Goal: Task Accomplishment & Management: Complete application form

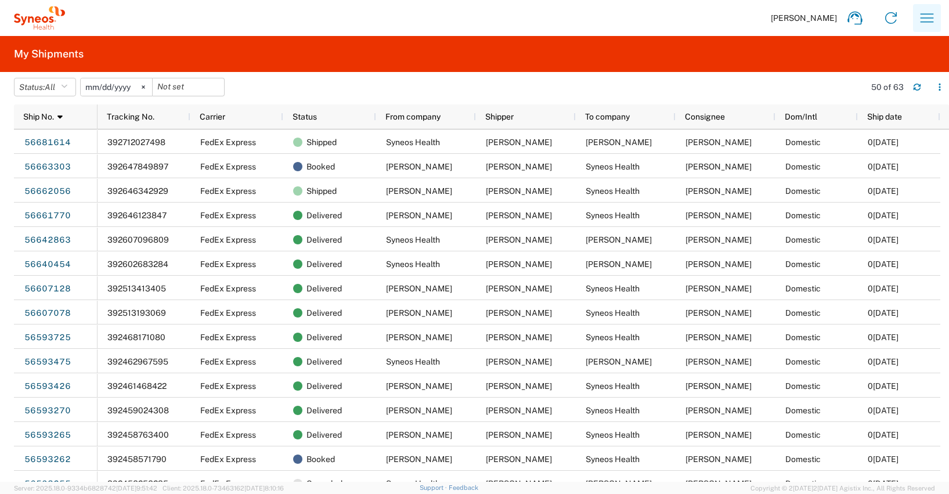
click at [930, 16] on icon "button" at bounding box center [926, 18] width 19 height 19
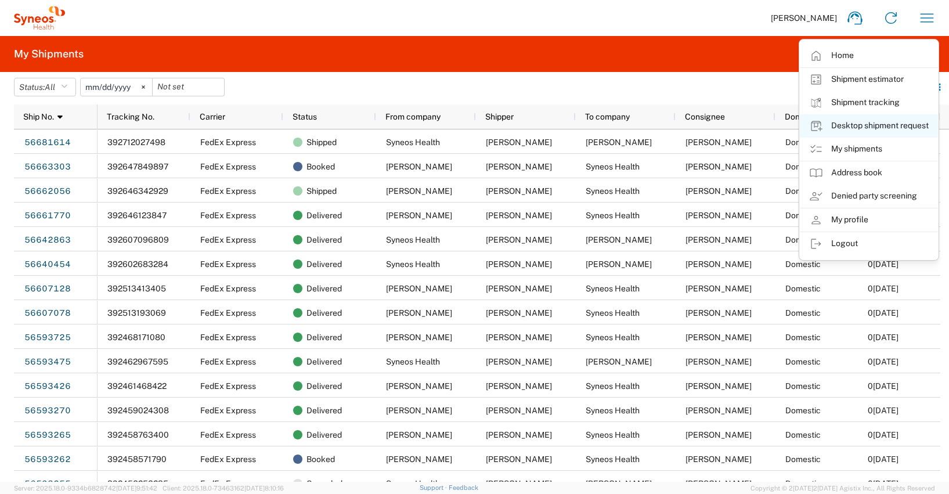
click at [870, 125] on link "Desktop shipment request" at bounding box center [869, 125] width 138 height 23
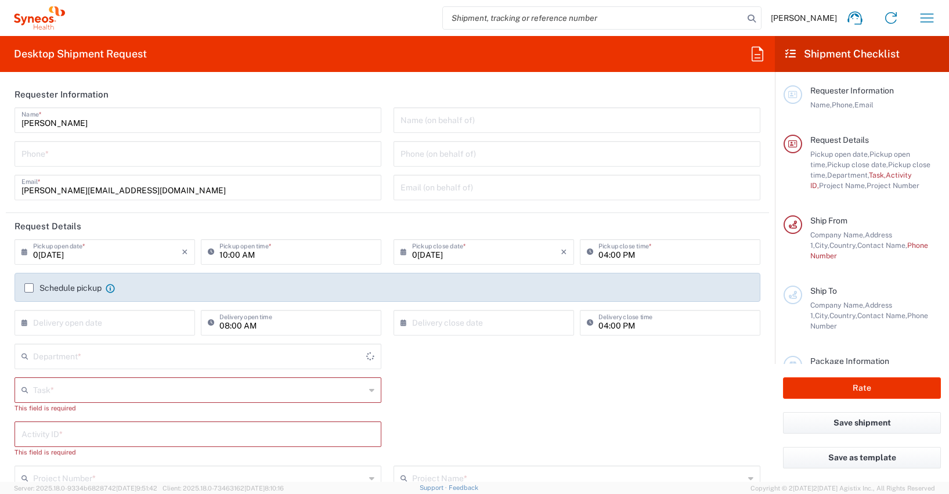
type input "4510"
type input "[GEOGRAPHIC_DATA]"
click at [34, 156] on input "tel" at bounding box center [197, 153] width 353 height 20
type input "[PHONE_NUMBER]"
type input "[PERSON_NAME][EMAIL_ADDRESS][DOMAIN_NAME]"
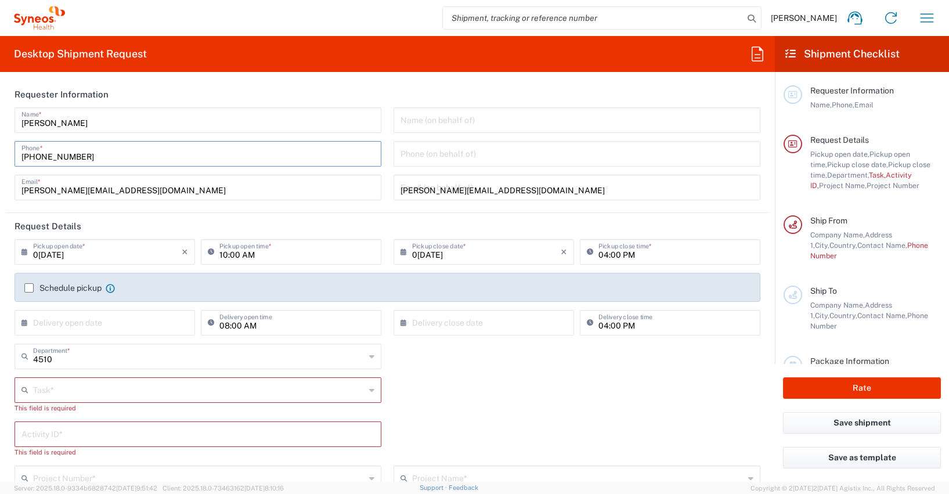
type input "Other"
type input "4510"
type input "4510 DEPARTMENTAL EXPENSE"
type input "015111223371"
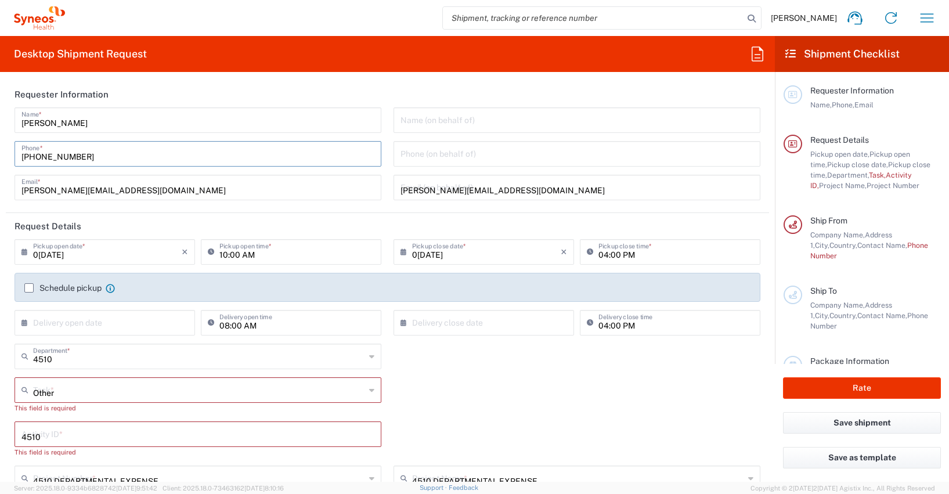
type input "[PERSON_NAME]"
type input "[PERSON_NAME]t-[STREET_ADDRESS]"
type input "Munchen"
type input "[GEOGRAPHIC_DATA]"
type input "81735"
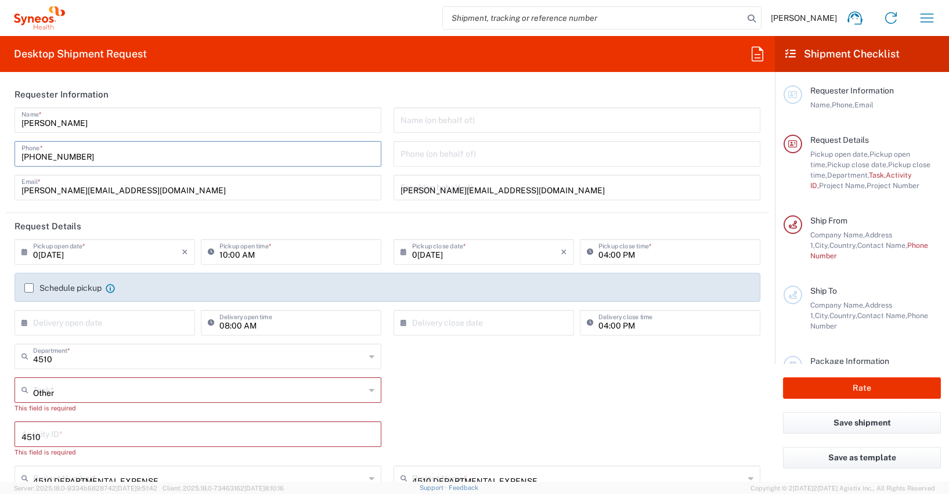
type input "[PERSON_NAME]"
type input "[PHONE_NUMBER]"
type input "[EMAIL_ADDRESS][DOMAIN_NAME]"
type input "[US_VEHICLE_IDENTIFICATION_NUMBER]"
type input "Small Box"
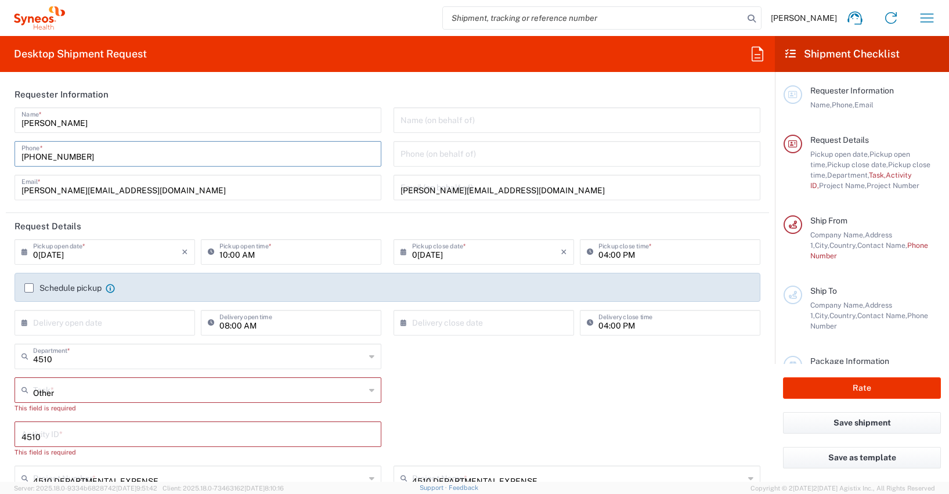
type input "1"
type input "31.12"
type input "27.94"
type input "3.81"
type input "cm"
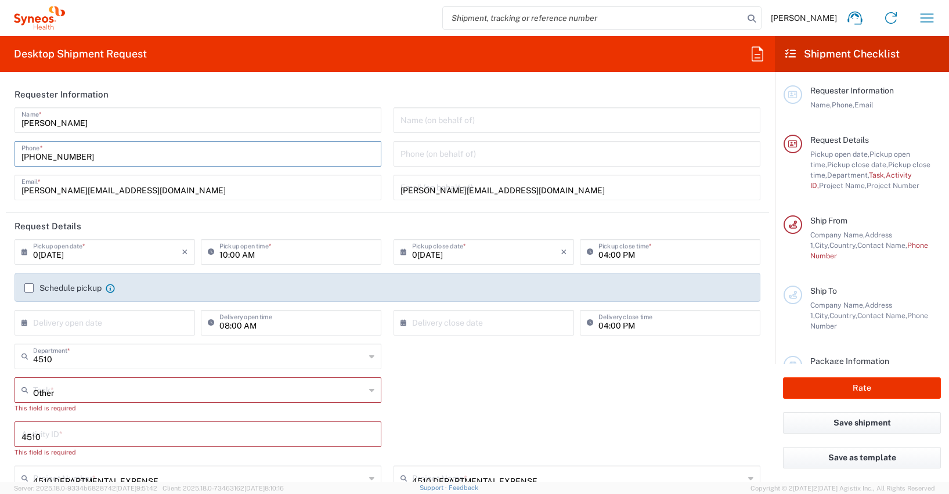
type input "1"
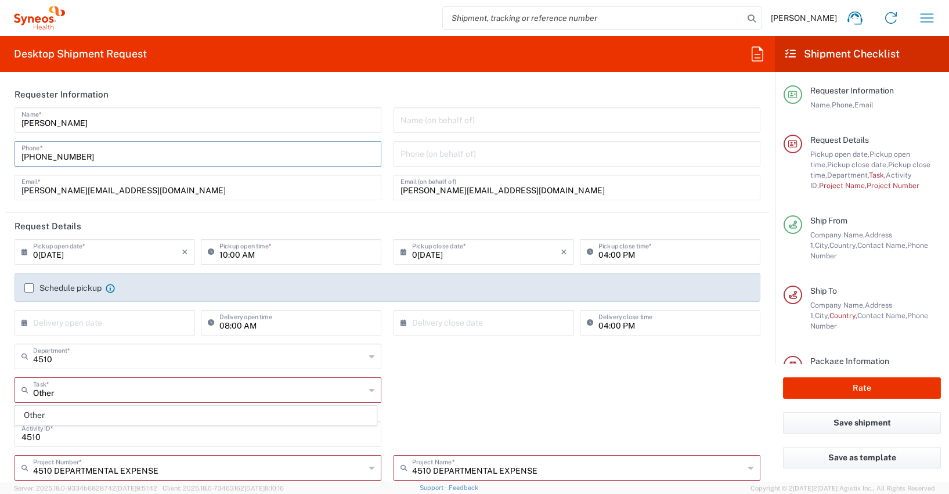
click at [232, 255] on input "10:00 AM" at bounding box center [296, 251] width 155 height 20
click at [233, 254] on input "10:00 AM" at bounding box center [296, 251] width 155 height 20
click at [341, 259] on input "10:30 AM" at bounding box center [296, 251] width 155 height 20
type input "10:30 AM"
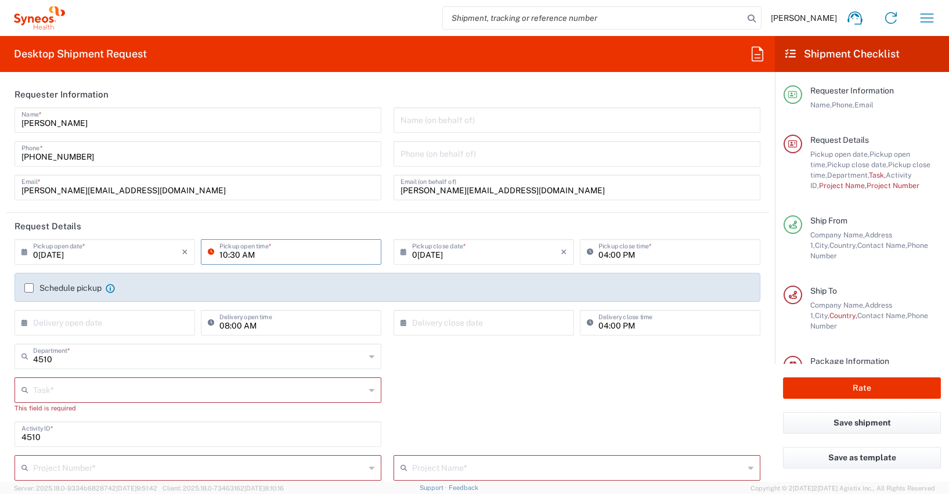
click at [5, 270] on form "Requester Information [PERSON_NAME] Name * [PHONE_NUMBER] Phone * [EMAIL_ADDRES…" at bounding box center [387, 281] width 775 height 400
click at [27, 288] on label "Schedule pickup" at bounding box center [62, 287] width 77 height 9
click at [29, 288] on input "Schedule pickup" at bounding box center [29, 288] width 0 height 0
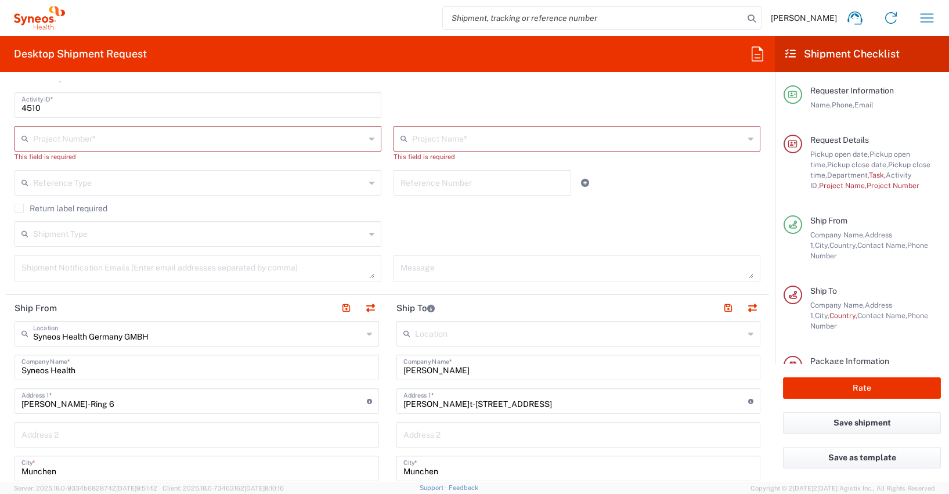
scroll to position [360, 0]
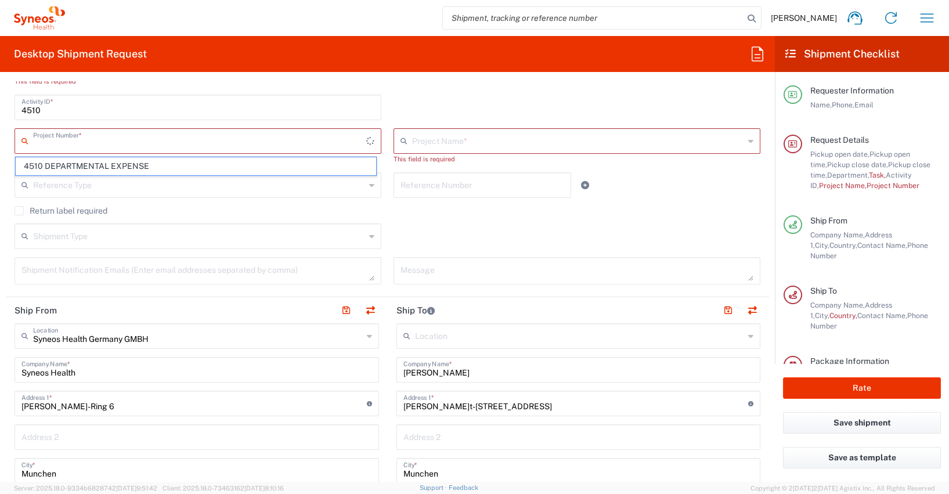
click at [35, 139] on input "text" at bounding box center [199, 140] width 333 height 20
click at [49, 167] on span "4510 DEPARTMENTAL EXPENSE" at bounding box center [196, 166] width 360 height 18
type input "4510 DEPARTMENTAL EXPENSE"
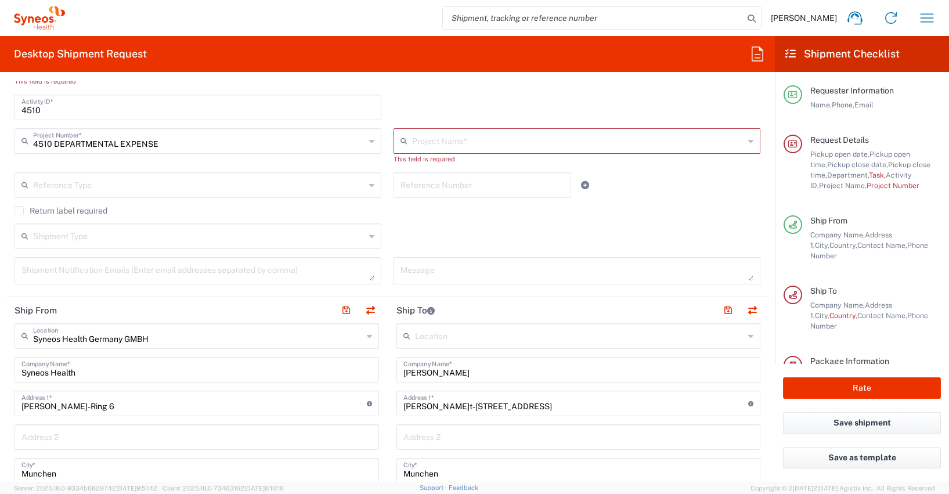
type input "4510 DEPARTMENTAL EXPENSE"
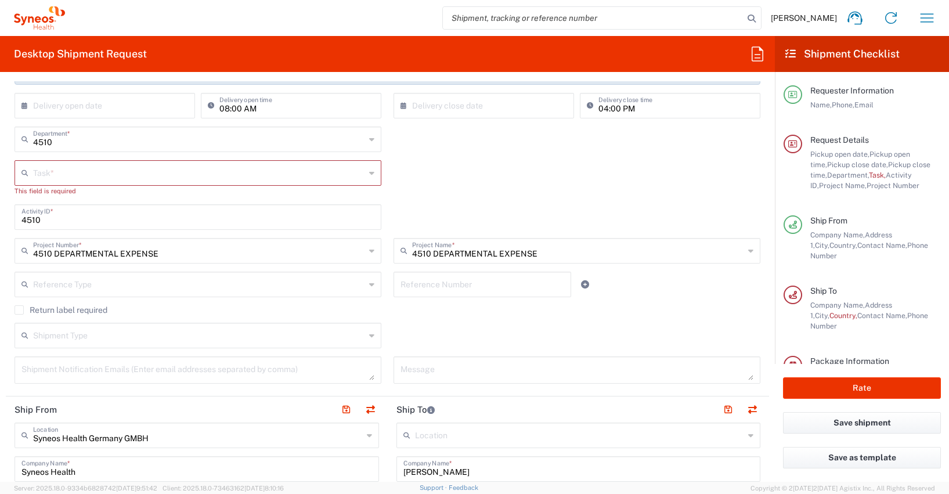
scroll to position [190, 0]
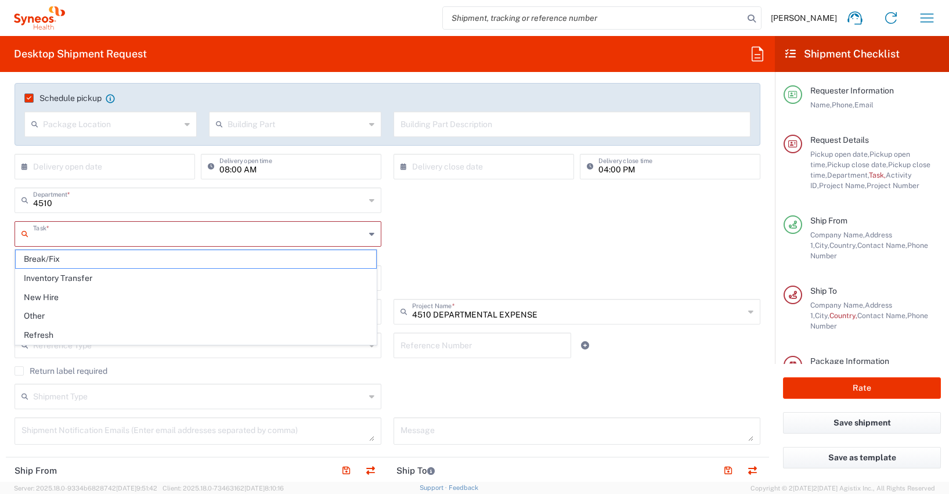
click at [46, 234] on input "text" at bounding box center [199, 233] width 332 height 20
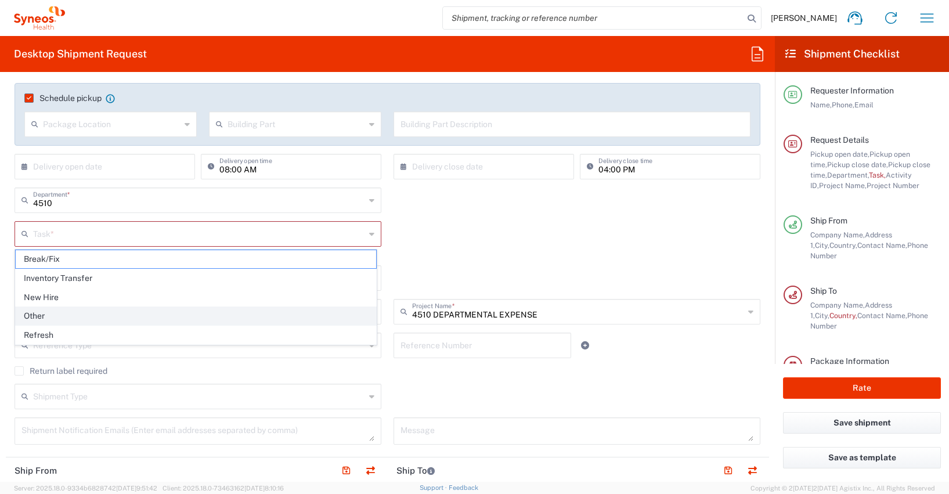
click at [38, 313] on span "Other" at bounding box center [196, 316] width 360 height 18
type input "Other"
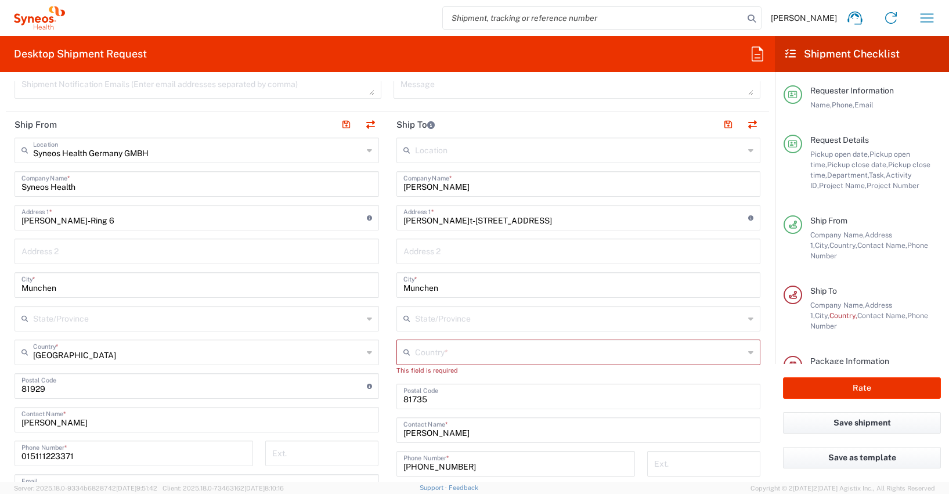
scroll to position [526, 0]
drag, startPoint x: 483, startPoint y: 184, endPoint x: 384, endPoint y: 178, distance: 100.0
click at [388, 178] on main "Location [PERSON_NAME]y LLC-[GEOGRAPHIC_DATA] [GEOGRAPHIC_DATA] [GEOGRAPHIC_DAT…" at bounding box center [579, 385] width 382 height 498
paste input "[PERSON_NAME]"
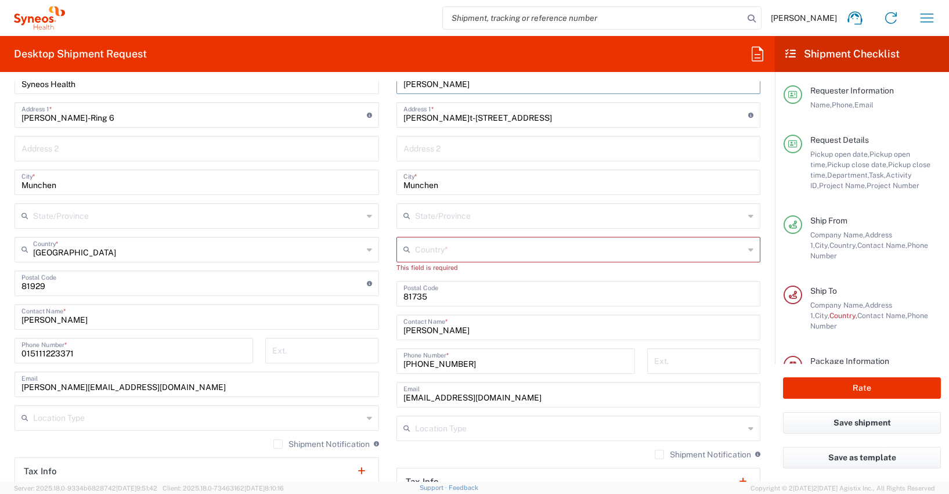
scroll to position [630, 0]
type input "[PERSON_NAME]"
click at [418, 252] on input "text" at bounding box center [580, 247] width 330 height 20
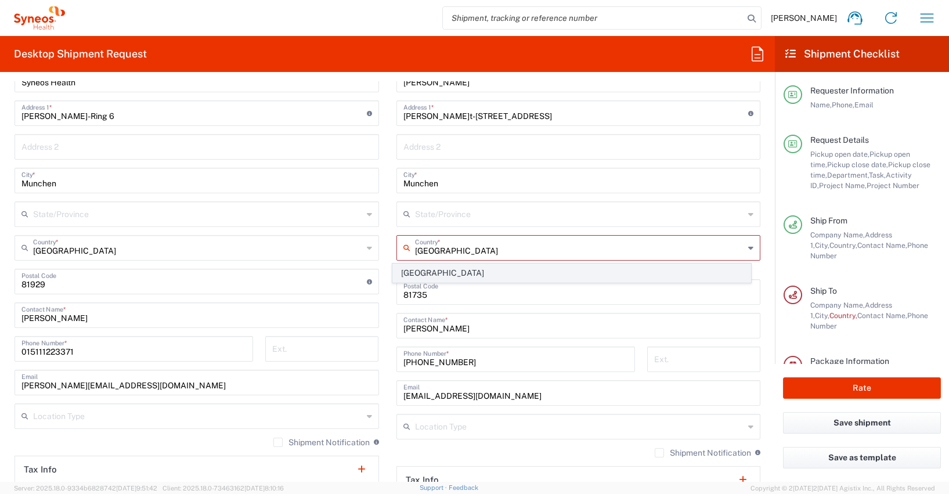
type input "[GEOGRAPHIC_DATA]"
click at [410, 272] on span "[GEOGRAPHIC_DATA]" at bounding box center [571, 273] width 357 height 18
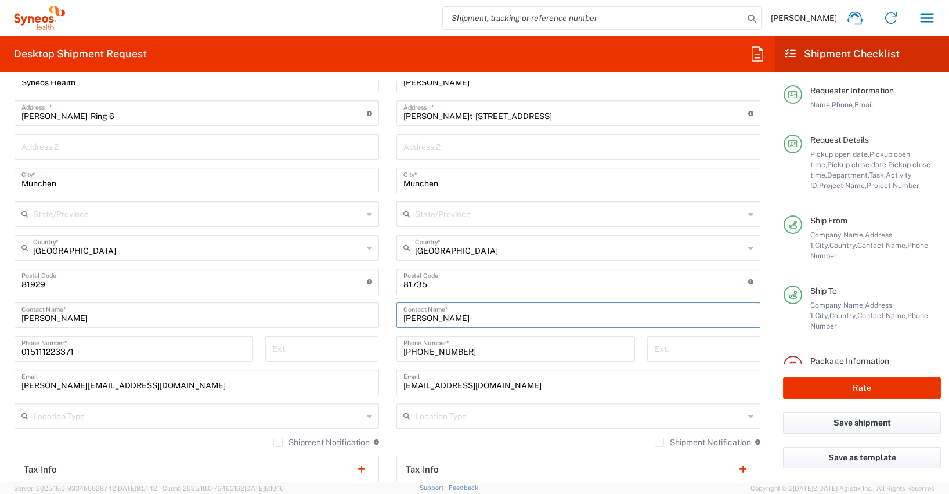
drag, startPoint x: 482, startPoint y: 317, endPoint x: 383, endPoint y: 303, distance: 100.2
click at [388, 303] on main "Location [PERSON_NAME]y LLC-[GEOGRAPHIC_DATA] [GEOGRAPHIC_DATA] [GEOGRAPHIC_DAT…" at bounding box center [579, 276] width 382 height 487
paste input "[PERSON_NAME]"
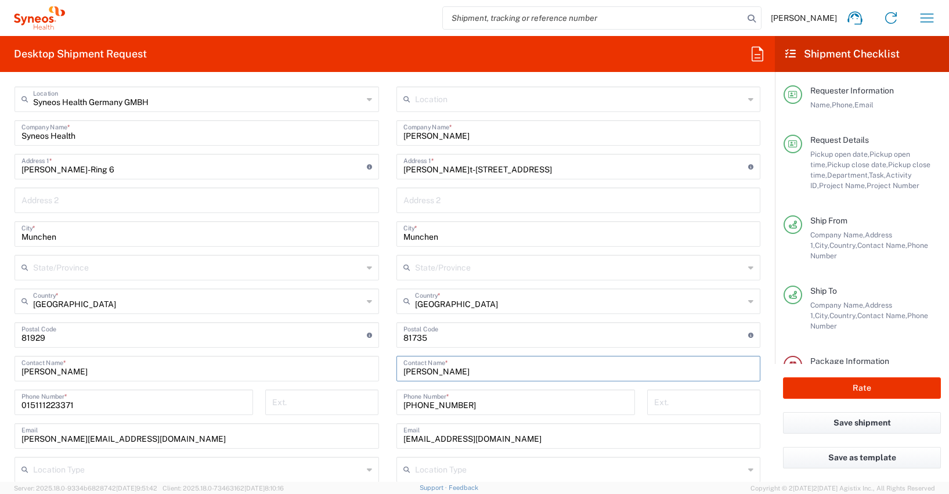
scroll to position [574, 0]
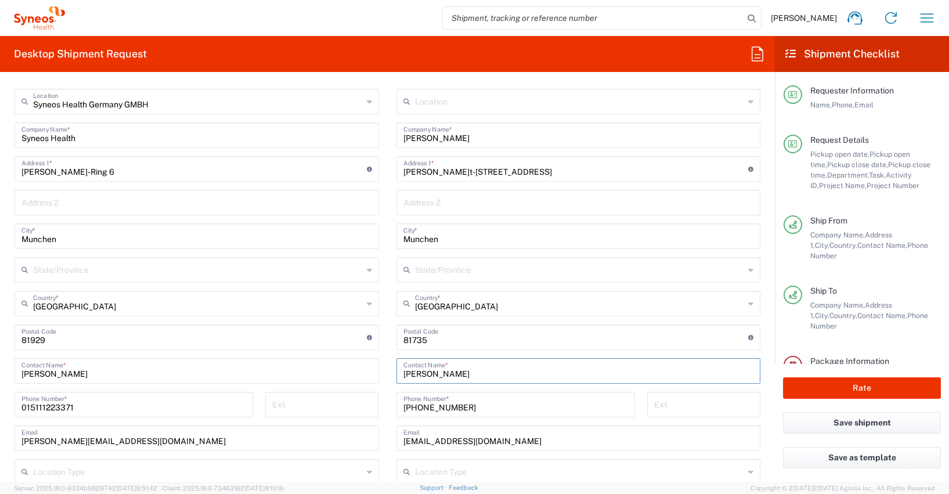
type input "[PERSON_NAME]"
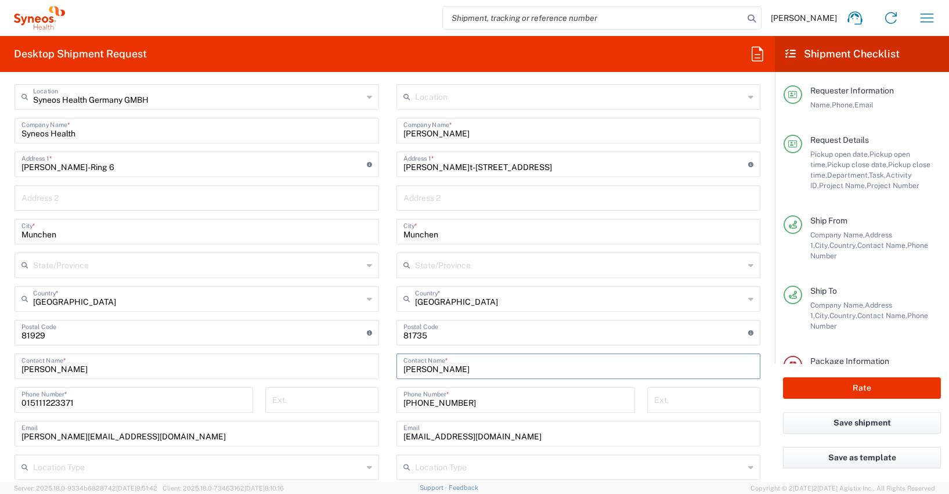
scroll to position [567, 0]
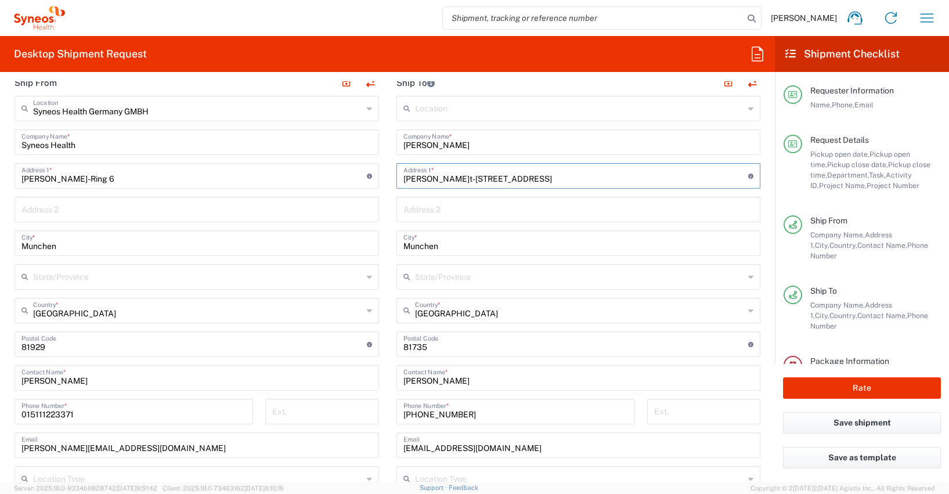
drag, startPoint x: 472, startPoint y: 178, endPoint x: 392, endPoint y: 175, distance: 80.7
click at [396, 175] on div "[PERSON_NAME]t-[STREET_ADDRESS] Address 1 * For cross streets use street names …" at bounding box center [578, 176] width 364 height 26
paste input "Siemerkusen 8"
type input "Siemerkusen 8"
click at [411, 346] on input "undefined" at bounding box center [575, 343] width 345 height 20
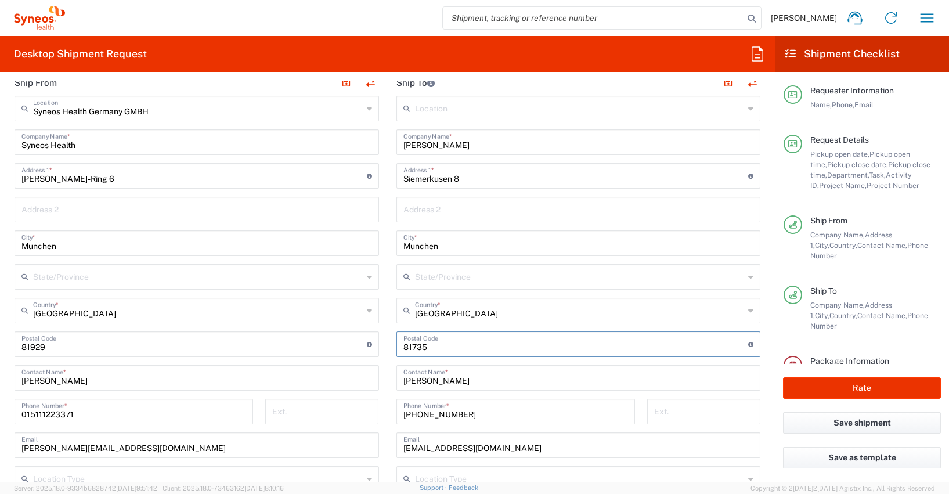
click at [411, 346] on input "undefined" at bounding box center [575, 343] width 345 height 20
type input "51709"
click at [407, 246] on input "Munchen" at bounding box center [578, 242] width 350 height 20
paste input "arienheide"
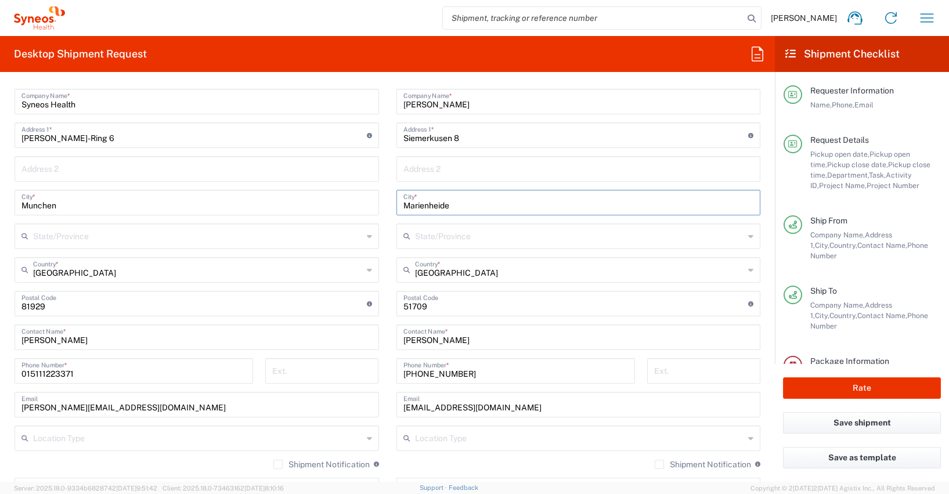
scroll to position [615, 0]
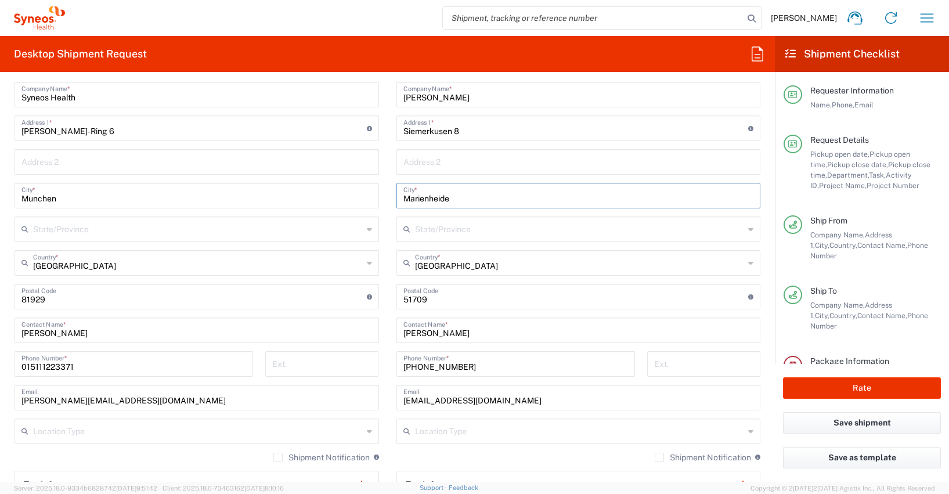
type input "Marienheide"
drag, startPoint x: 472, startPoint y: 364, endPoint x: 387, endPoint y: 364, distance: 85.3
click at [390, 364] on div "[PHONE_NUMBER] Phone Number *" at bounding box center [515, 368] width 251 height 34
paste input "5785162908"
type input "[PHONE_NUMBER]"
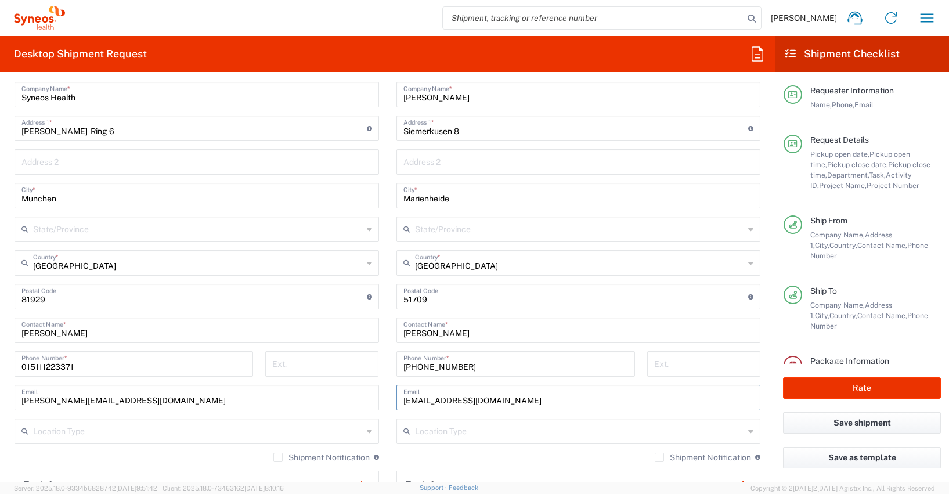
drag, startPoint x: 555, startPoint y: 399, endPoint x: 457, endPoint y: 394, distance: 97.6
click at [457, 394] on input "[EMAIL_ADDRESS][DOMAIN_NAME]" at bounding box center [578, 396] width 350 height 20
paste input "[PERSON_NAME][PERSON_NAME]l"
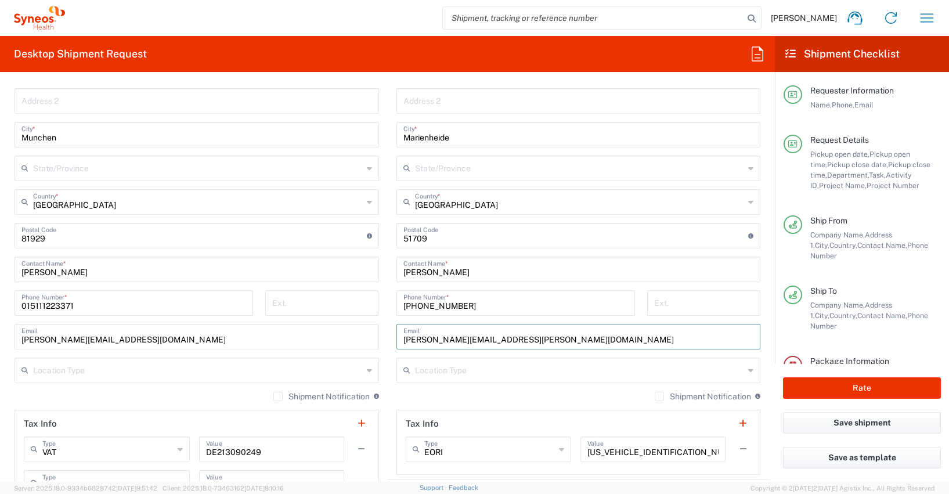
scroll to position [688, 0]
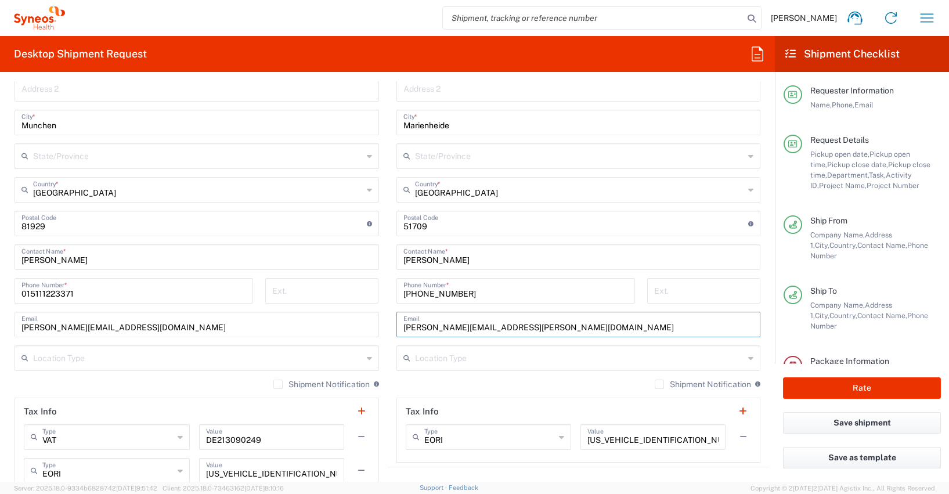
type input "[PERSON_NAME][EMAIL_ADDRESS][PERSON_NAME][DOMAIN_NAME]"
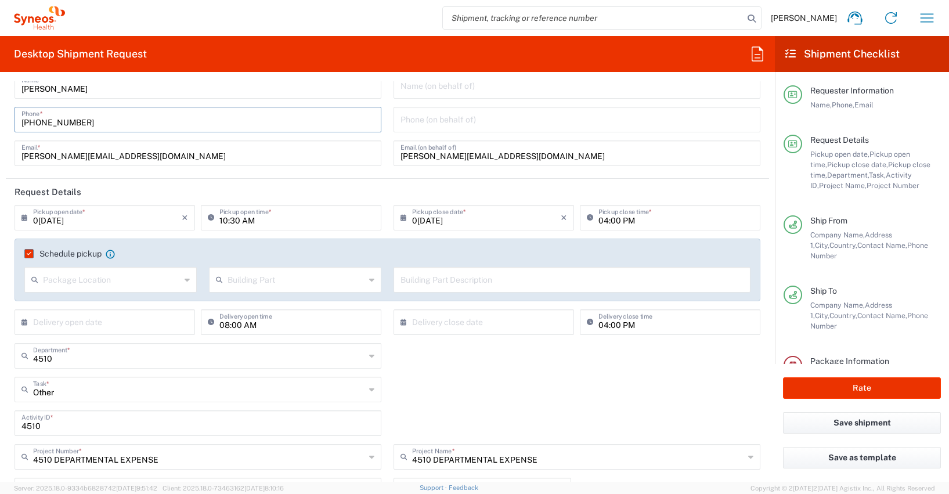
scroll to position [0, 0]
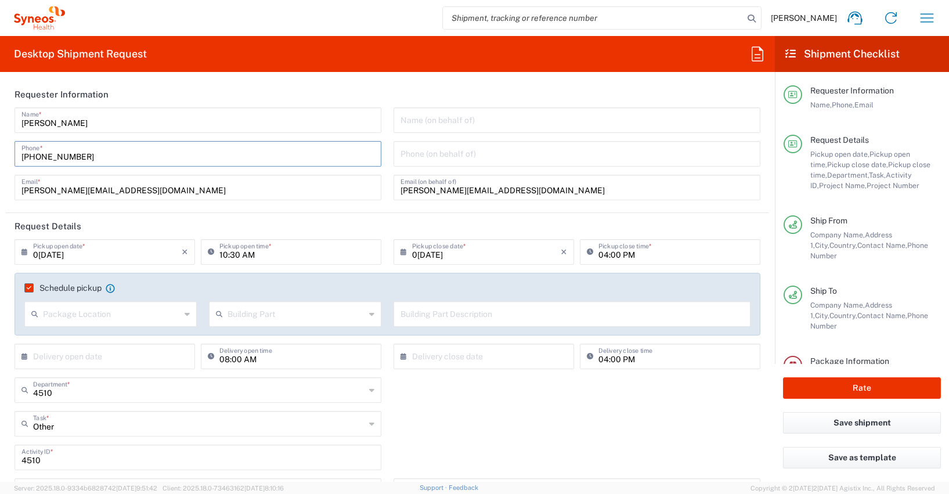
drag, startPoint x: 90, startPoint y: 89, endPoint x: 27, endPoint y: 160, distance: 94.9
click at [22, 151] on input "[PHONE_NUMBER]" at bounding box center [197, 153] width 353 height 20
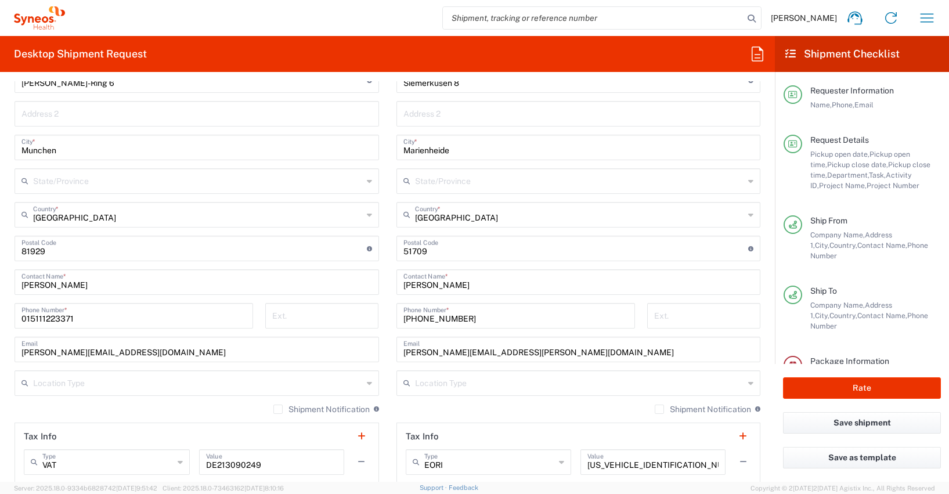
scroll to position [666, 0]
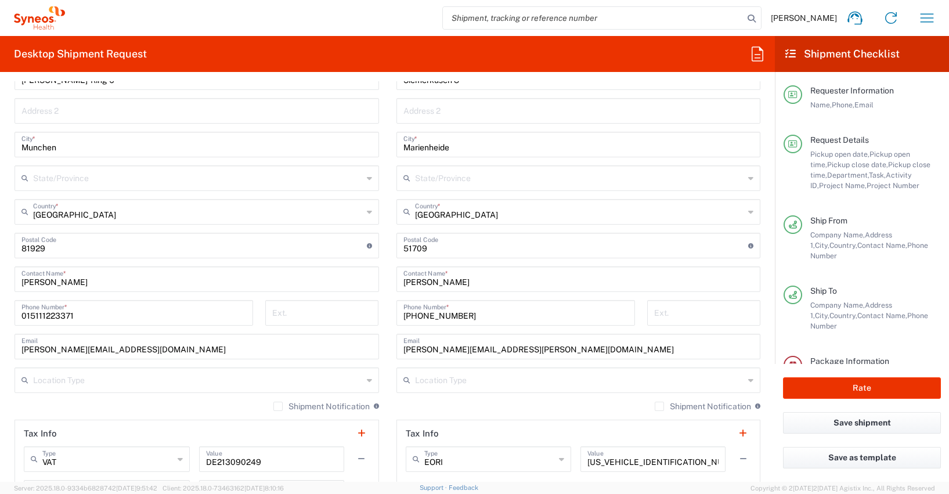
click at [38, 315] on input "015111223371" at bounding box center [133, 312] width 225 height 20
paste input "[PHONE_NUMBER]"
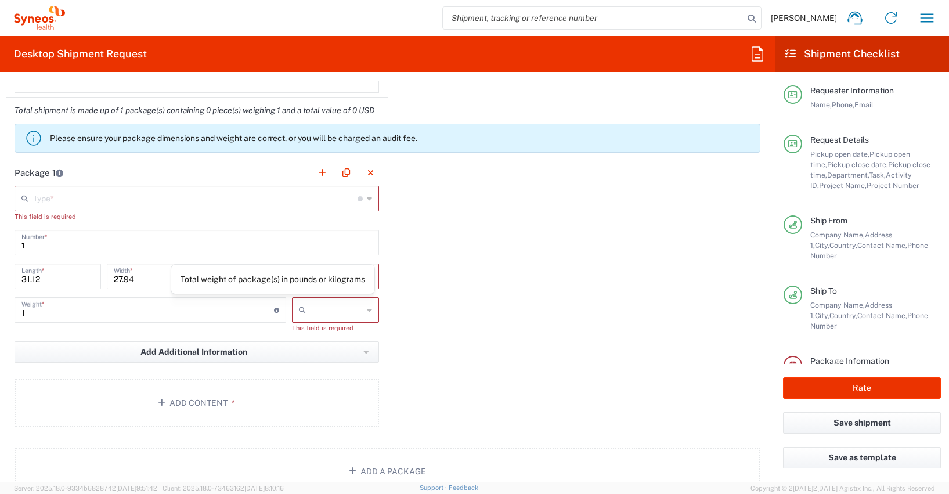
scroll to position [1097, 0]
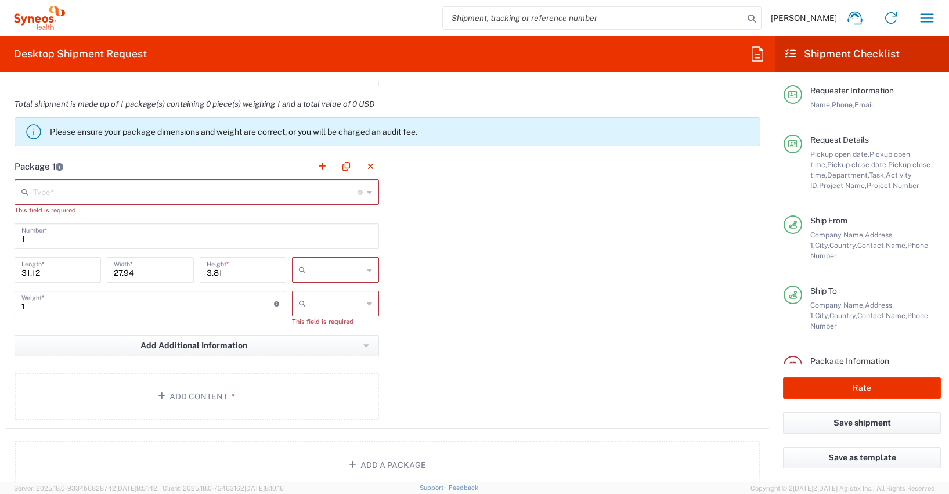
type input "[PHONE_NUMBER]"
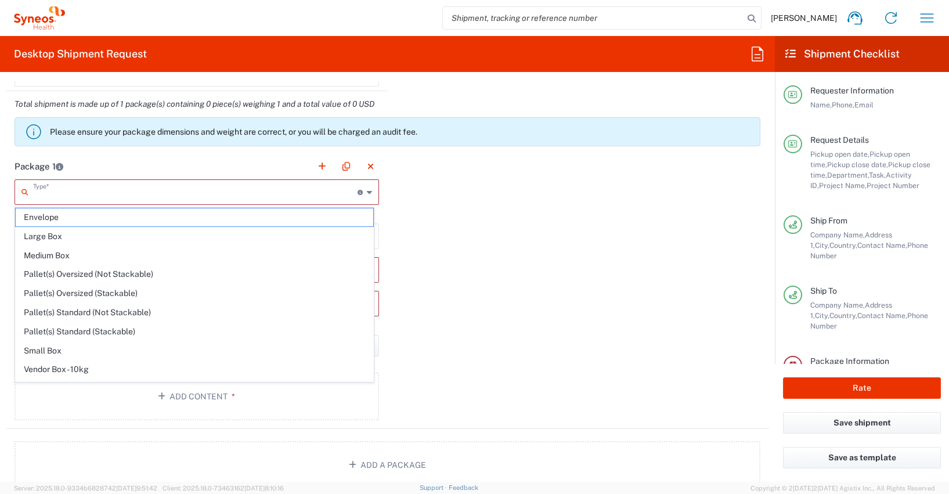
click at [39, 193] on input "text" at bounding box center [195, 191] width 324 height 20
click at [46, 256] on span "Medium Box" at bounding box center [194, 256] width 357 height 18
type input "Medium Box"
type input "13"
type input "11.5"
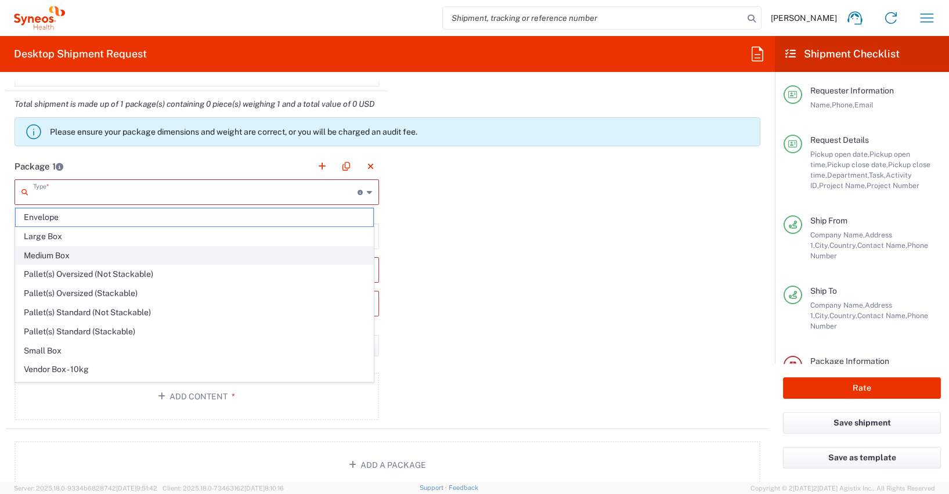
type input "2.5"
type input "in"
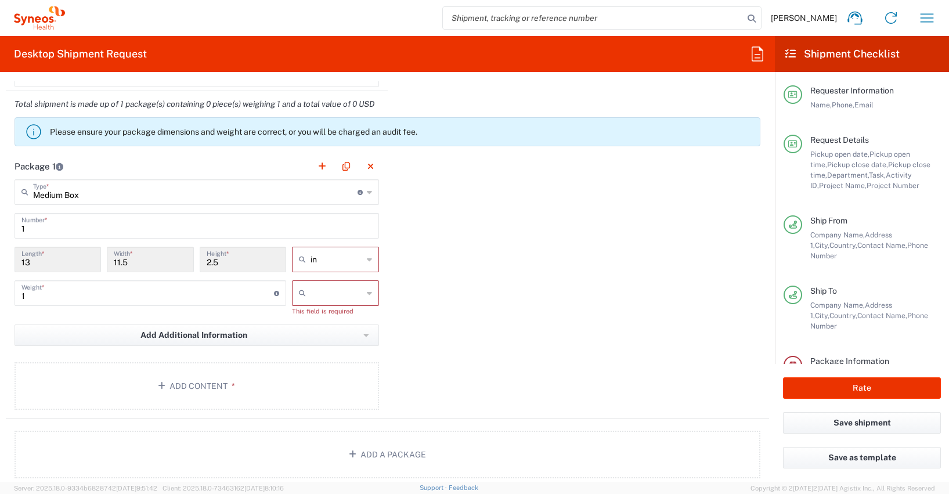
click at [367, 259] on icon at bounding box center [369, 259] width 5 height 19
click at [308, 302] on span "cm" at bounding box center [332, 304] width 84 height 18
type input "33.02"
type input "29.21"
type input "6.35"
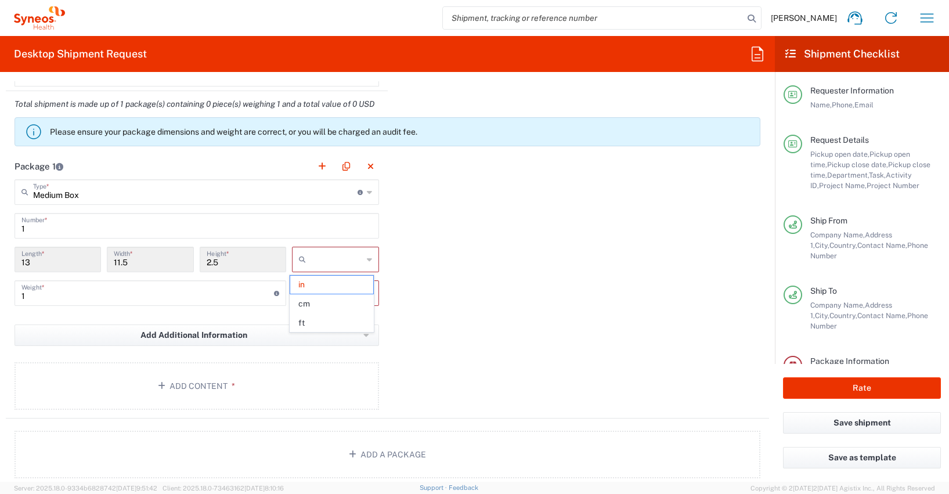
type input "cm"
click at [367, 294] on icon at bounding box center [369, 293] width 5 height 19
drag, startPoint x: 35, startPoint y: 295, endPoint x: 1, endPoint y: 293, distance: 34.9
click at [1, 293] on form "Requester Information [PERSON_NAME] Name * [PHONE_NUMBER] Phone * [EMAIL_ADDRES…" at bounding box center [387, 281] width 775 height 400
type input "2.5"
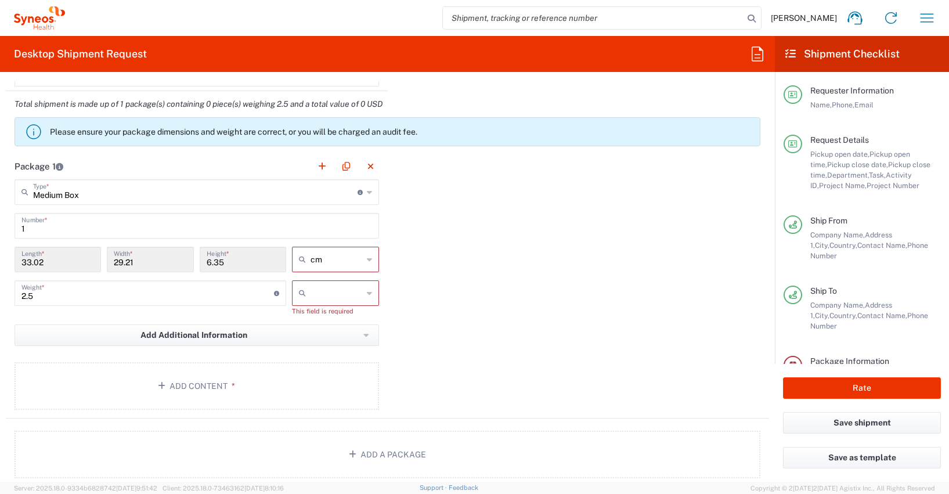
click at [367, 292] on icon at bounding box center [369, 293] width 5 height 19
click at [307, 316] on span "kgs" at bounding box center [332, 318] width 84 height 18
type input "kgs"
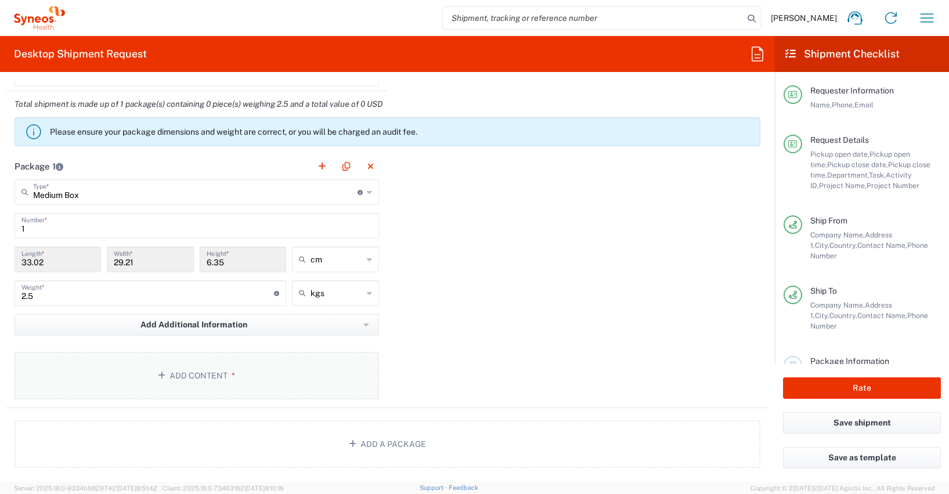
click at [194, 375] on button "Add Content *" at bounding box center [197, 376] width 364 height 48
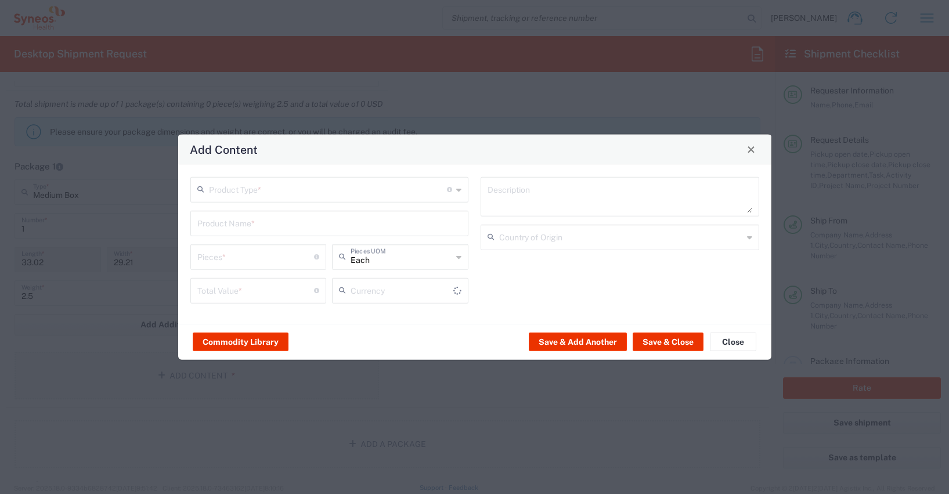
type input "US Dollar"
click at [243, 337] on button "Commodity Library" at bounding box center [241, 342] width 96 height 19
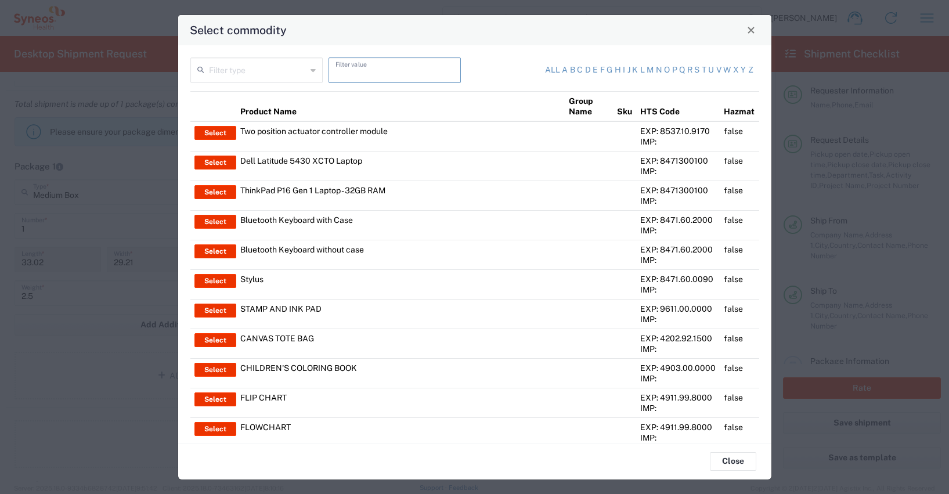
click at [370, 70] on input "text" at bounding box center [394, 69] width 118 height 20
type input "thinkpad"
click at [234, 75] on input "text" at bounding box center [257, 69] width 97 height 20
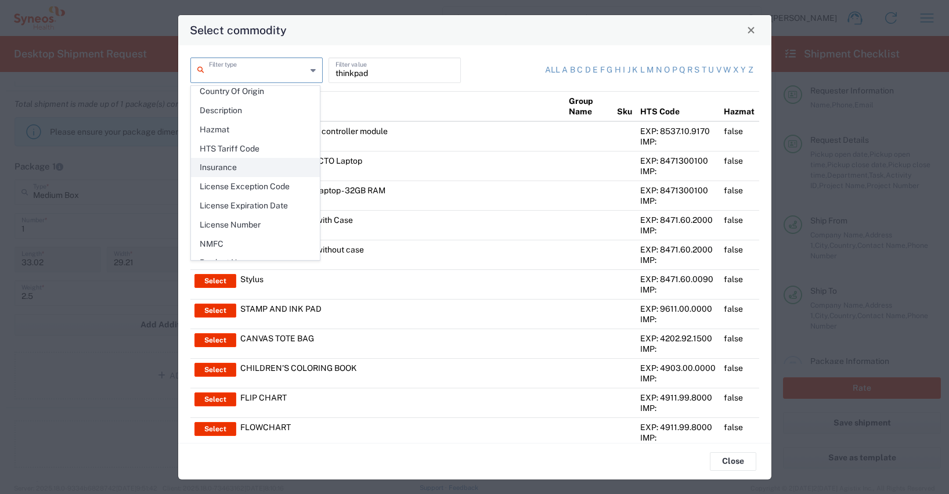
scroll to position [168, 0]
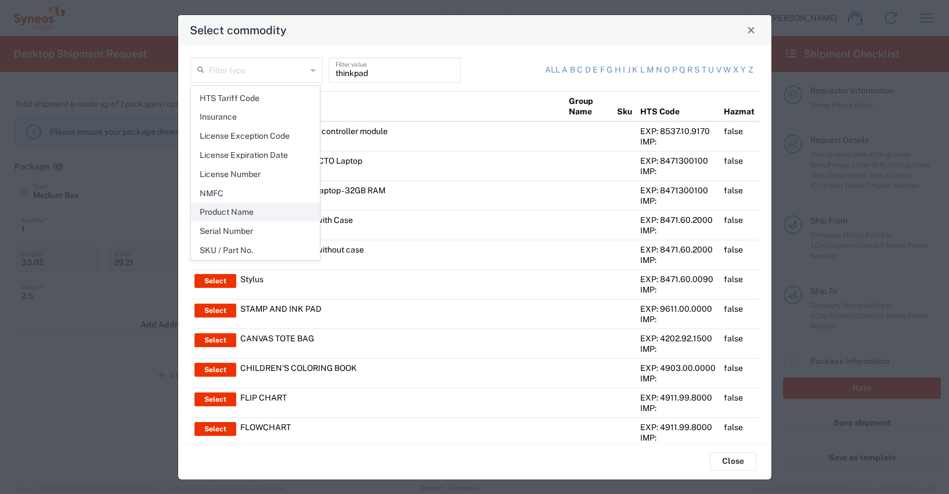
click at [241, 210] on span "Product Name" at bounding box center [255, 212] width 128 height 18
type input "Product Name"
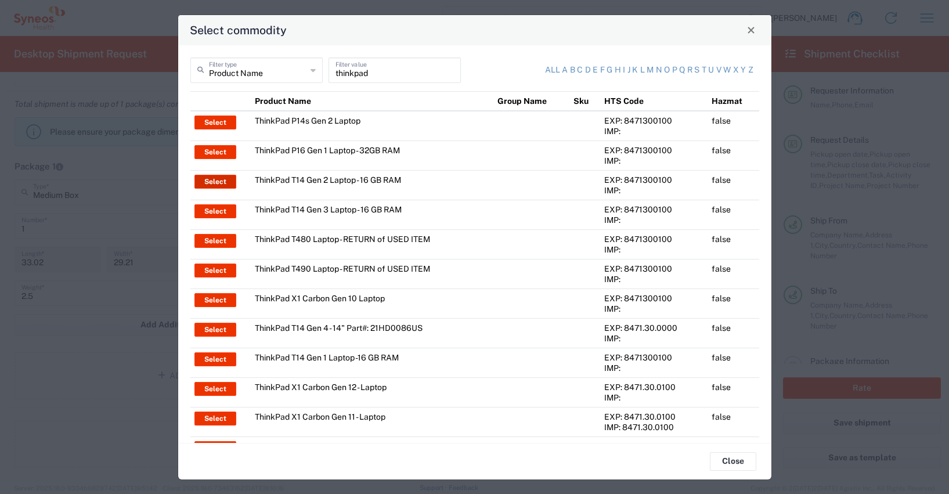
click at [218, 182] on button "Select" at bounding box center [215, 182] width 42 height 14
type input "ThinkPad T14 Gen 2 Laptop - 16 GB RAM"
type input "1"
type textarea "Intel Core i7-1156G7 vProÂ® Processor - 14"- 16 GB RAM - 512 GB SSD"
type input "[GEOGRAPHIC_DATA]"
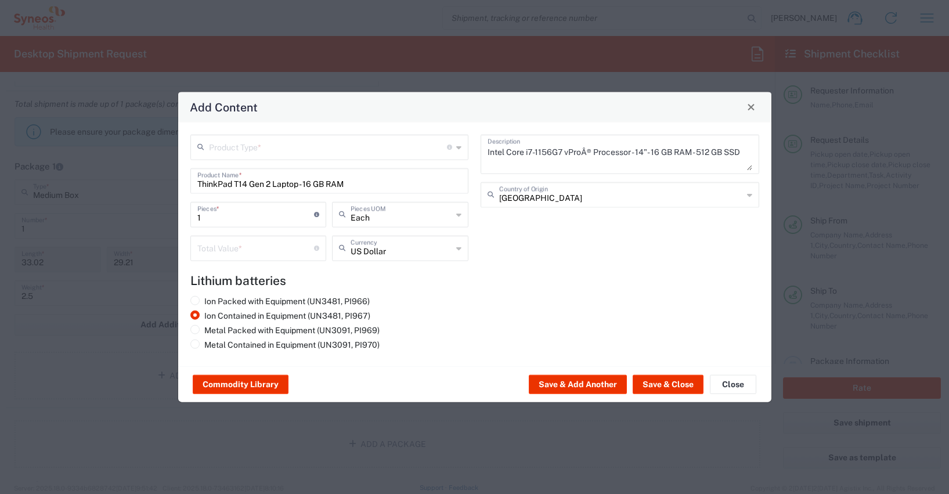
click at [235, 153] on input "text" at bounding box center [328, 146] width 239 height 20
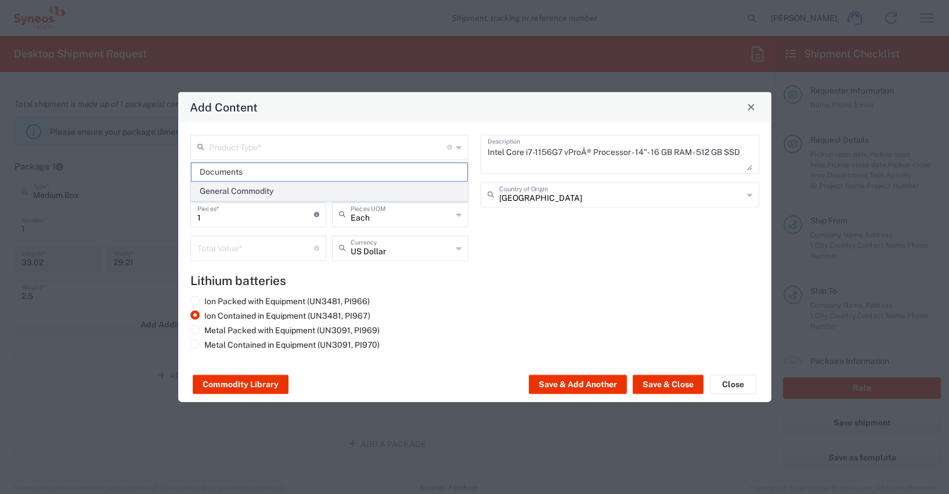
click at [230, 191] on span "General Commodity" at bounding box center [329, 191] width 276 height 18
type input "General Commodity"
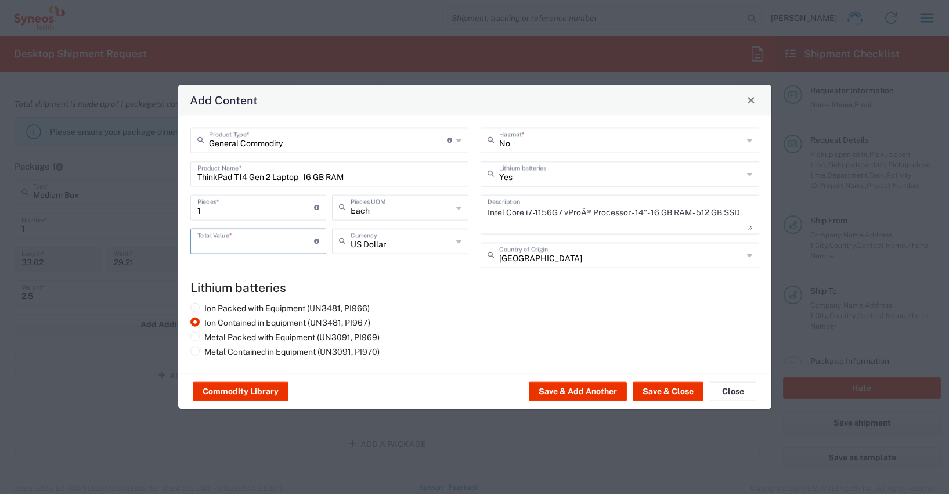
click at [203, 243] on input "number" at bounding box center [255, 240] width 117 height 20
type input "600"
click at [368, 243] on input "text" at bounding box center [401, 240] width 102 height 20
click at [359, 266] on span "Euro" at bounding box center [400, 266] width 134 height 18
type input "Euro"
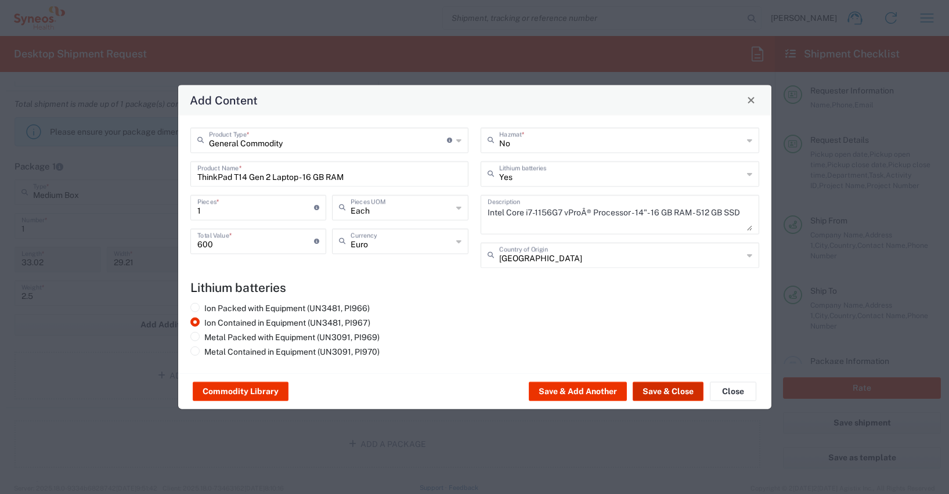
click at [681, 389] on button "Save & Close" at bounding box center [668, 391] width 71 height 19
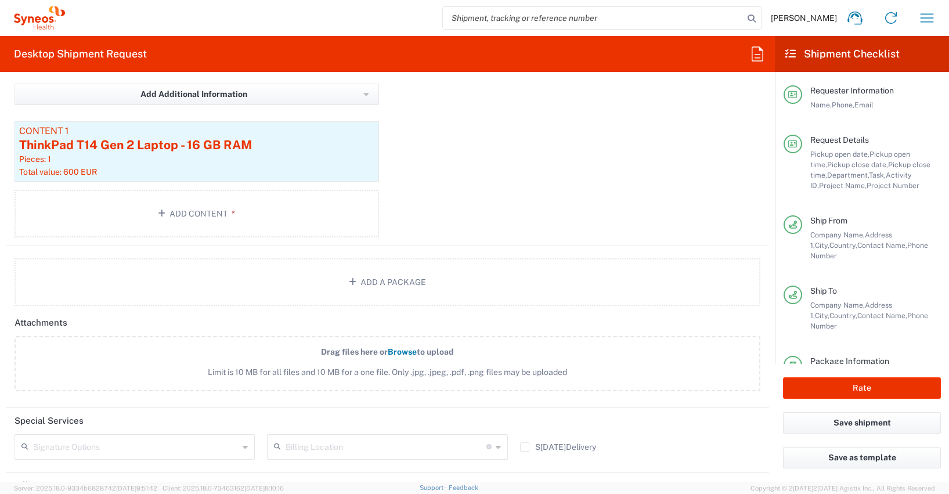
scroll to position [1491, 0]
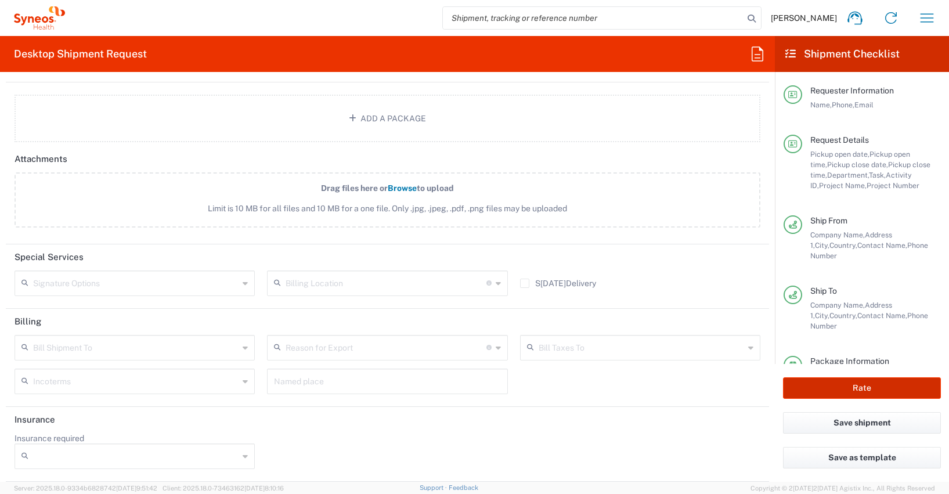
click at [844, 386] on button "Rate" at bounding box center [862, 387] width 158 height 21
type input "4510 DEPARTMENTAL EXPENSE"
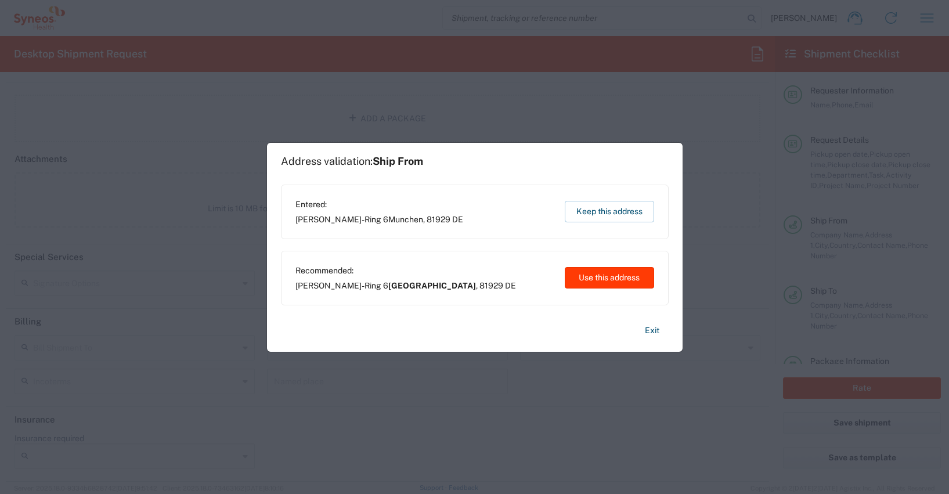
click at [592, 276] on button "Use this address" at bounding box center [609, 277] width 89 height 21
type input "[GEOGRAPHIC_DATA]"
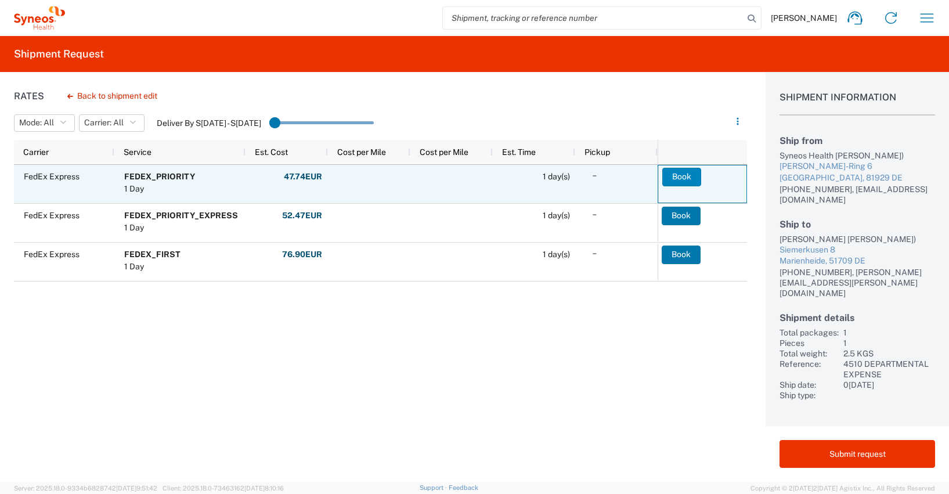
click at [685, 175] on button "Book" at bounding box center [681, 177] width 39 height 19
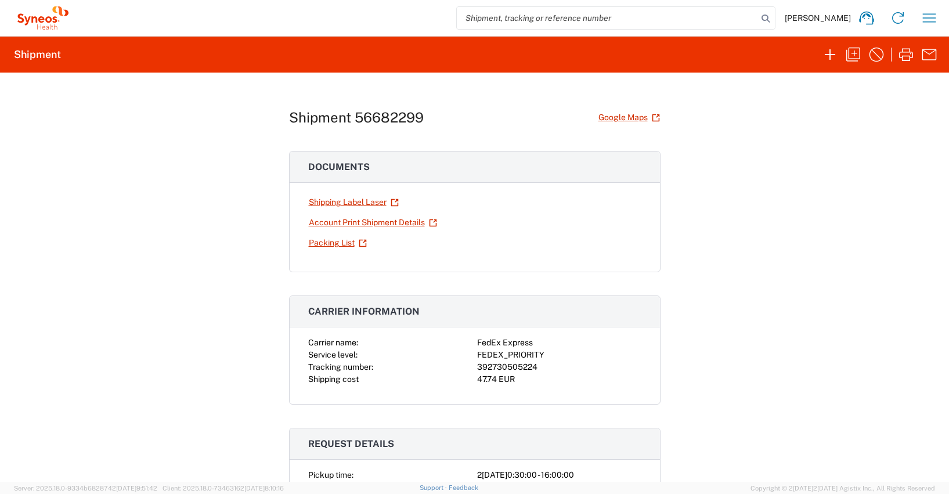
click at [507, 367] on div "392730505224" at bounding box center [559, 367] width 164 height 12
copy div "392730505224"
